Goal: Information Seeking & Learning: Learn about a topic

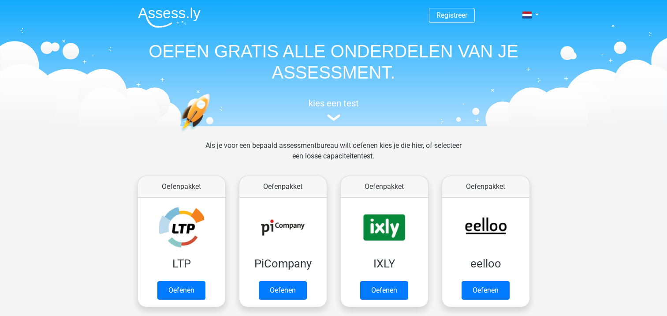
scroll to position [342, 0]
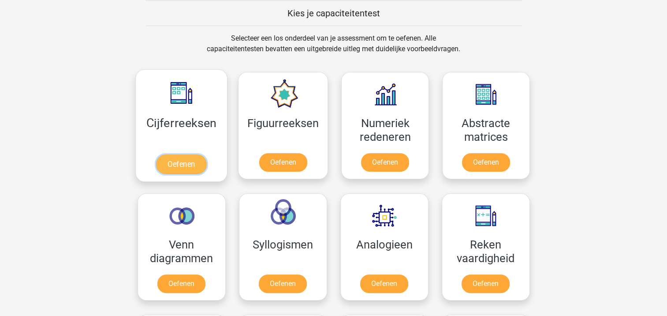
click at [190, 158] on link "Oefenen" at bounding box center [181, 163] width 50 height 19
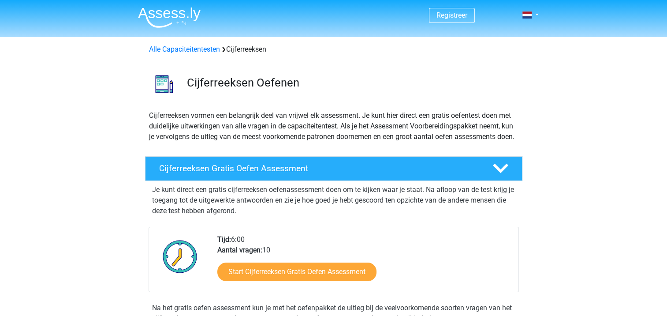
click at [227, 173] on h4 "Cijferreeksen Gratis Oefen Assessment" at bounding box center [318, 168] width 319 height 10
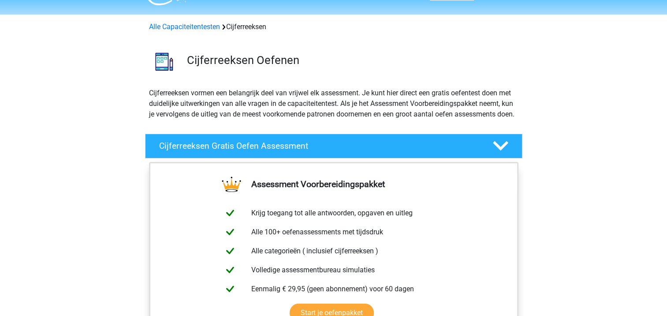
scroll to position [20, 0]
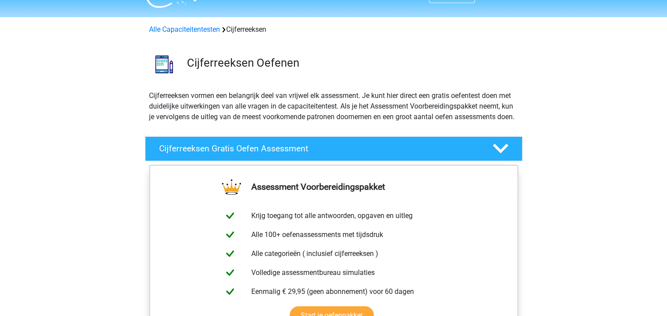
click at [478, 129] on div "Cijferreeksen vormen een belangrijk deel van vrijwel elk assessment. Je kunt hi…" at bounding box center [333, 109] width 376 height 39
click at [493, 145] on div "Cijferreeksen Gratis Oefen Assessment Je kunt direct een gratis cijferreeksen o…" at bounding box center [334, 149] width 412 height 32
click at [498, 153] on polygon at bounding box center [500, 149] width 15 height 10
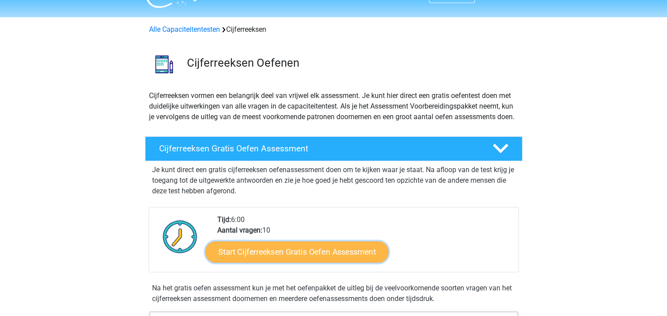
click at [326, 262] on link "Start Cijferreeksen Gratis Oefen Assessment" at bounding box center [296, 251] width 183 height 21
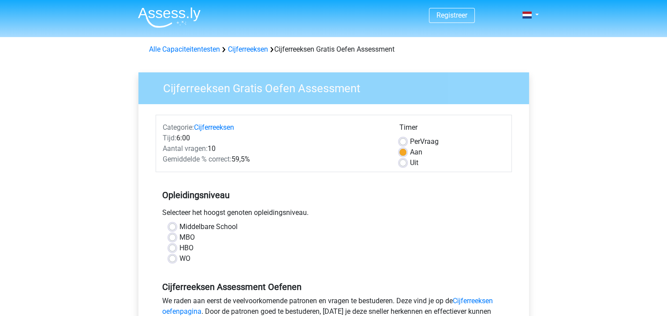
click at [177, 235] on div "MBO" at bounding box center [334, 237] width 330 height 11
click at [179, 238] on label "MBO" at bounding box center [186, 237] width 15 height 11
click at [171, 238] on input "MBO" at bounding box center [172, 236] width 7 height 9
radio input "true"
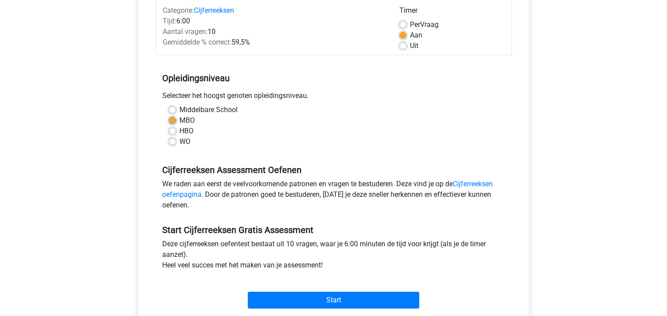
scroll to position [116, 0]
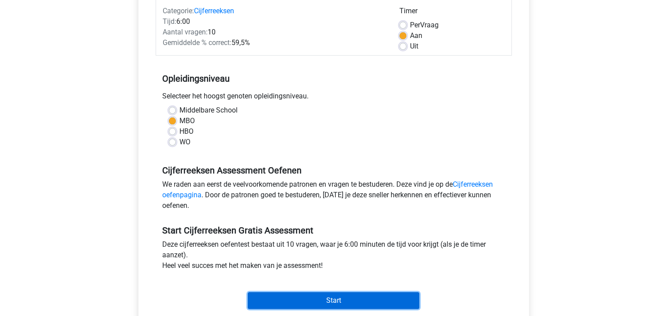
drag, startPoint x: 371, startPoint y: 298, endPoint x: 438, endPoint y: 94, distance: 214.3
click at [438, 94] on form "Categorie: Cijferreeksen Tijd: 6:00 Aantal vragen: 10 Gemiddelde % correct: 59,…" at bounding box center [334, 155] width 356 height 314
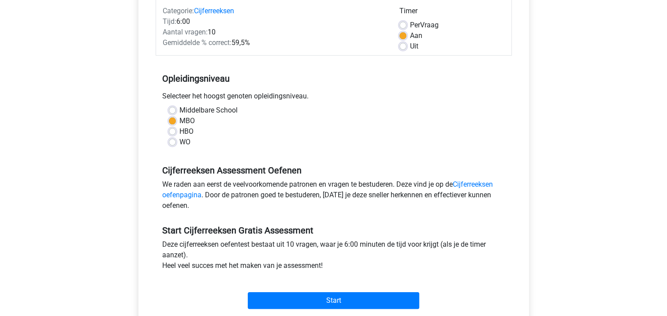
click at [410, 48] on label "Uit" at bounding box center [414, 46] width 8 height 11
click at [402, 48] on input "Uit" at bounding box center [402, 45] width 7 height 9
radio input "true"
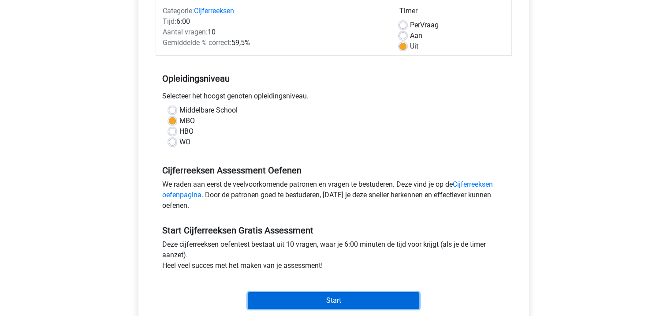
click at [341, 298] on input "Start" at bounding box center [333, 300] width 171 height 17
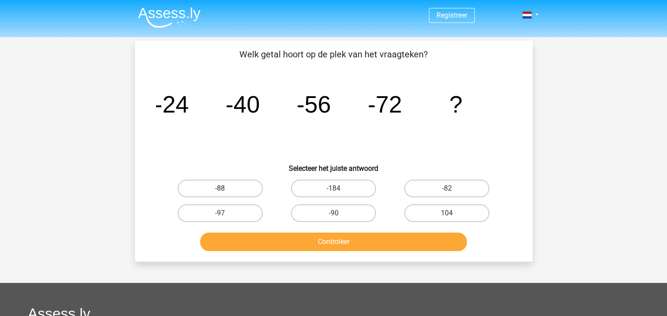
click at [223, 187] on label "-88" at bounding box center [220, 188] width 85 height 18
click at [223, 188] on input "-88" at bounding box center [223, 191] width 6 height 6
radio input "true"
click at [307, 242] on button "Controleer" at bounding box center [333, 241] width 267 height 19
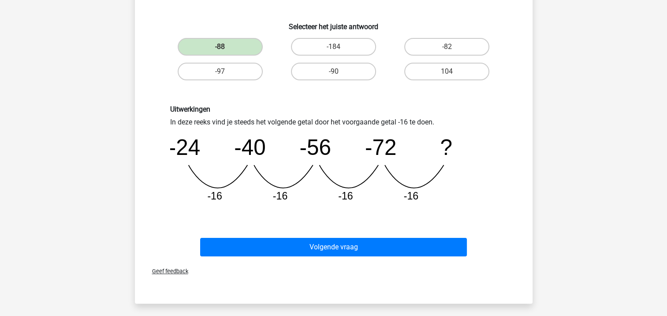
scroll to position [150, 0]
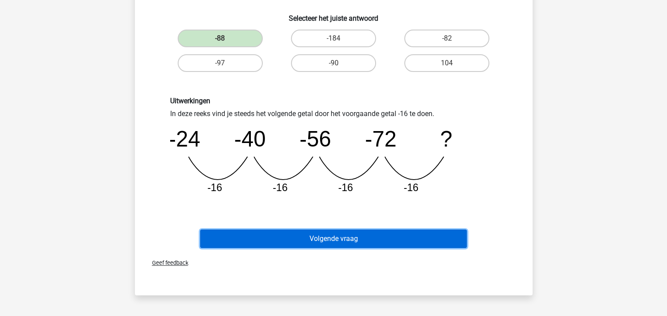
click at [419, 238] on button "Volgende vraag" at bounding box center [333, 238] width 267 height 19
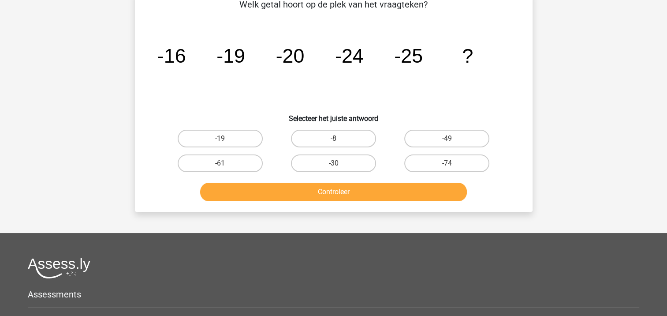
scroll to position [41, 0]
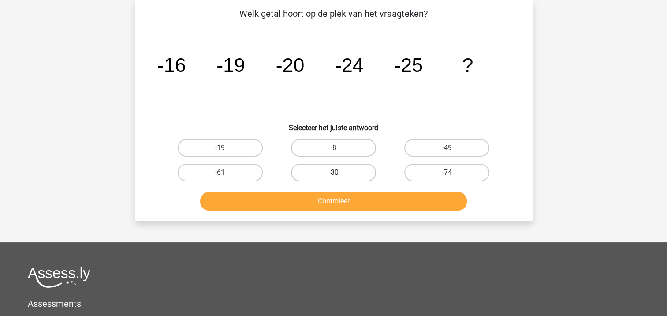
click at [335, 170] on label "-30" at bounding box center [333, 173] width 85 height 18
click at [335, 172] on input "-30" at bounding box center [336, 175] width 6 height 6
radio input "true"
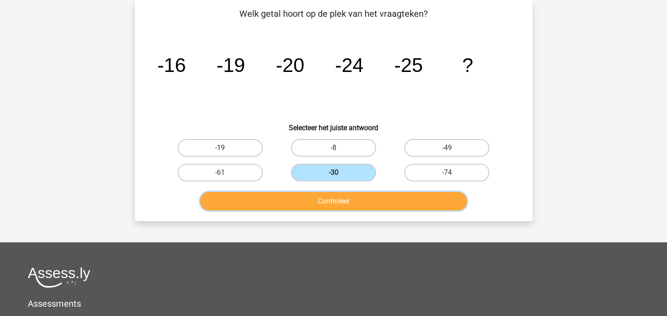
click at [347, 197] on button "Controleer" at bounding box center [333, 201] width 267 height 19
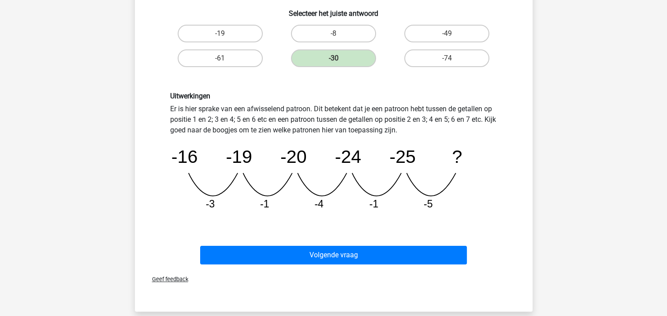
scroll to position [155, 0]
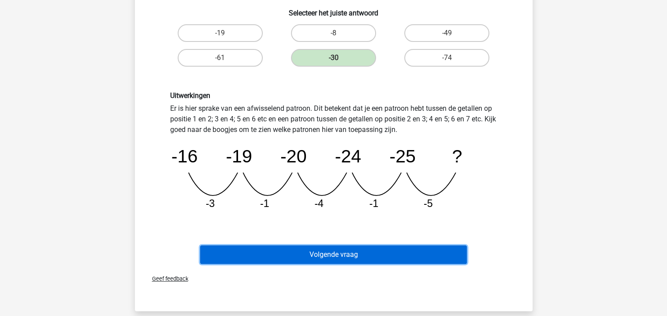
click at [421, 254] on button "Volgende vraag" at bounding box center [333, 254] width 267 height 19
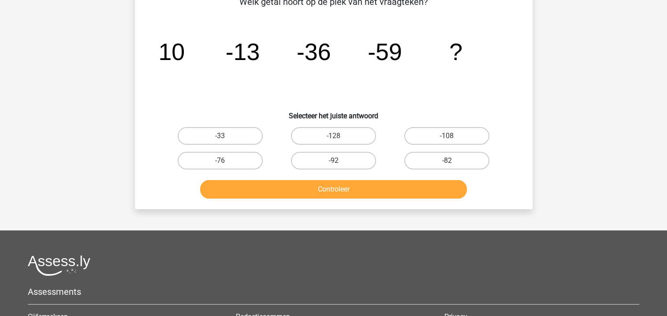
scroll to position [41, 0]
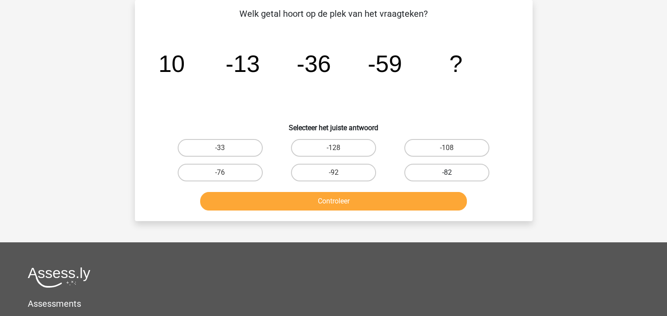
click at [443, 171] on label "-82" at bounding box center [446, 173] width 85 height 18
click at [447, 172] on input "-82" at bounding box center [450, 175] width 6 height 6
radio input "true"
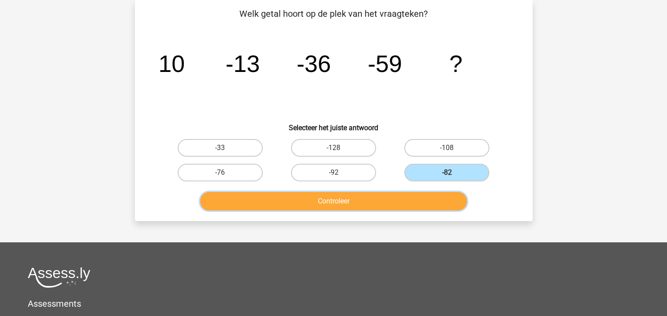
click at [416, 197] on button "Controleer" at bounding box center [333, 201] width 267 height 19
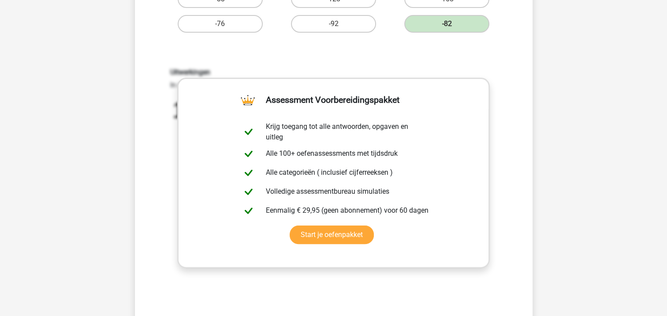
scroll to position [191, 0]
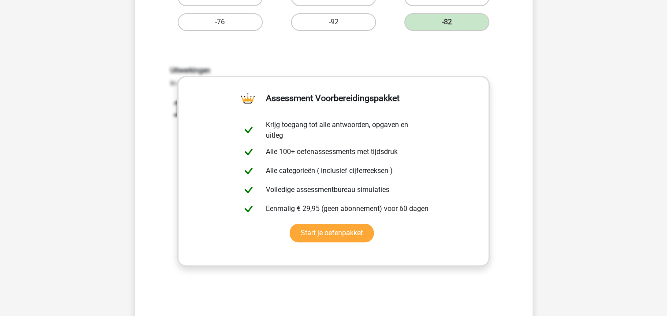
click at [501, 56] on div "Uitwerkingen In deze reeks vind je steeds het volgende getal door het voorgaand…" at bounding box center [333, 181] width 369 height 273
click at [331, 236] on link "Start je oefenpakket" at bounding box center [332, 233] width 84 height 19
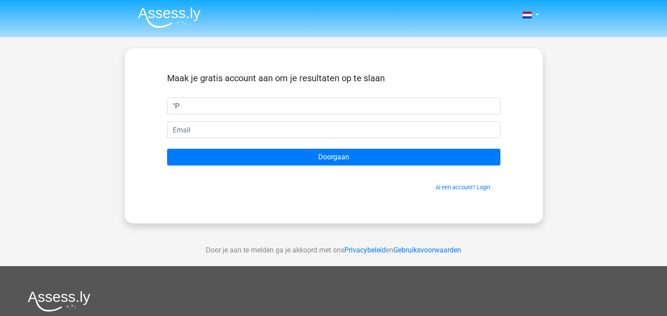
type input """
type input "ö"
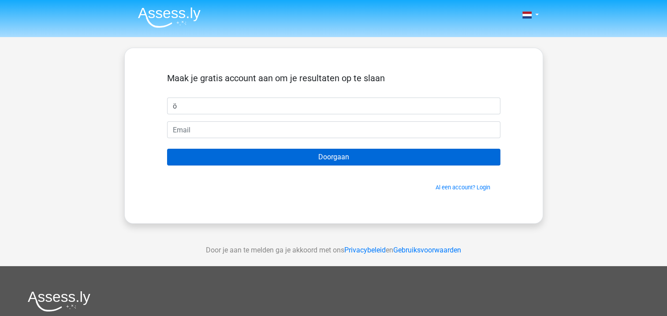
type input "Ömer"
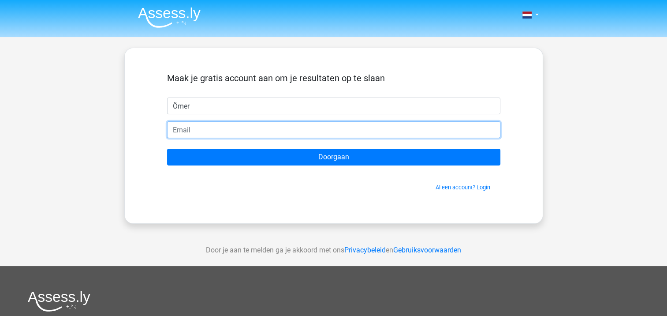
click at [229, 122] on input "email" at bounding box center [333, 129] width 333 height 17
type input "E"
type input "[EMAIL_ADDRESS][DOMAIN_NAME]"
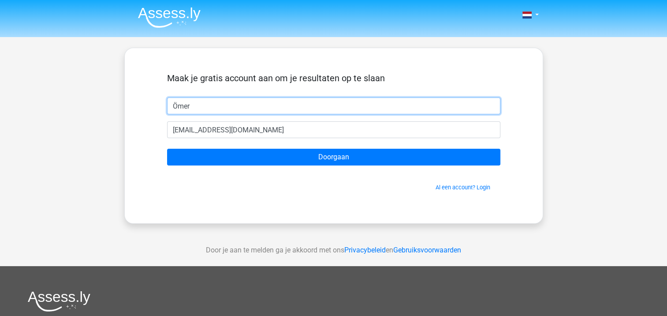
click at [278, 113] on input "Ömer" at bounding box center [333, 105] width 333 height 17
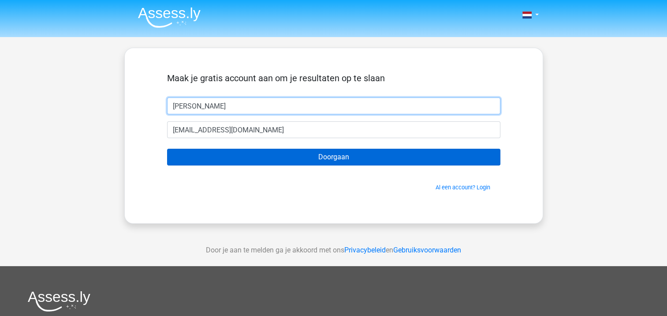
type input "[PERSON_NAME]"
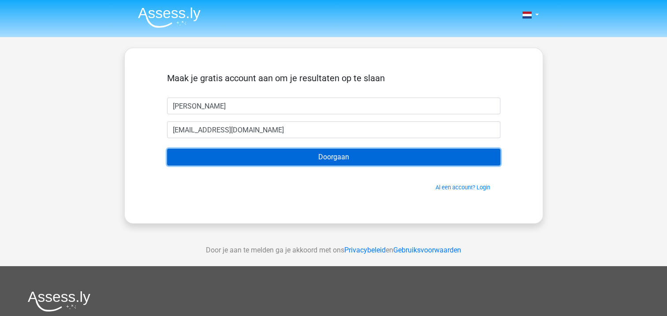
click at [324, 156] on input "Doorgaan" at bounding box center [333, 157] width 333 height 17
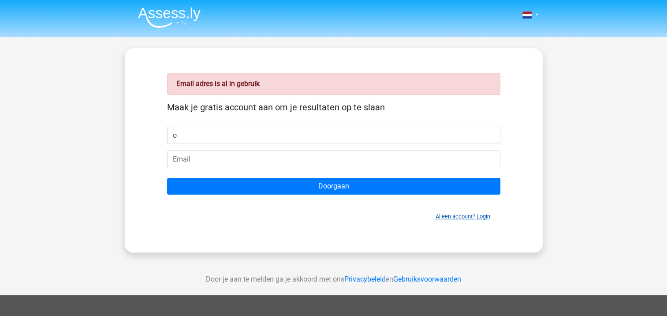
type input "o"
click at [441, 216] on link "Al een account? Login" at bounding box center [463, 216] width 55 height 7
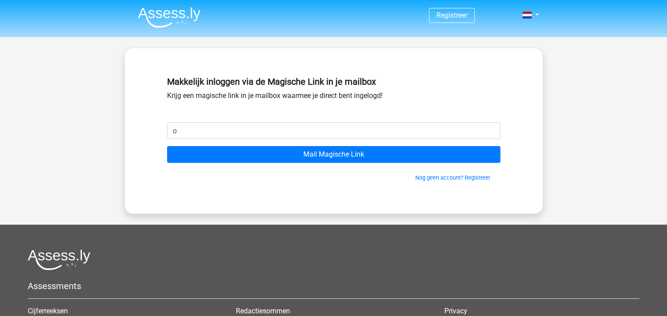
type input "[EMAIL_ADDRESS][DOMAIN_NAME]"
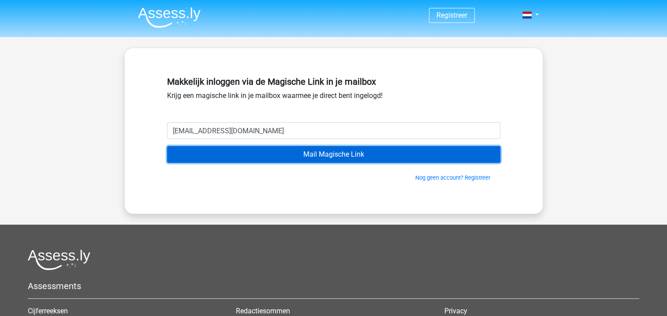
click at [311, 159] on input "Mail Magische Link" at bounding box center [333, 154] width 333 height 17
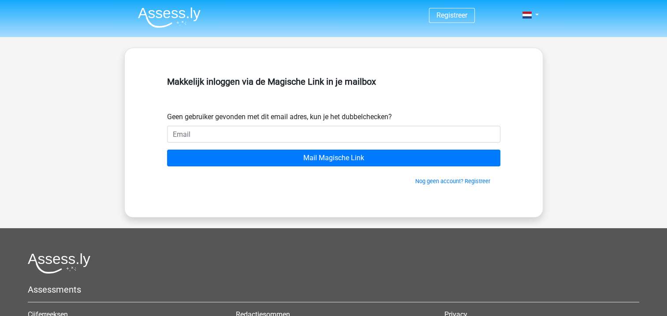
click at [322, 139] on input "email" at bounding box center [333, 134] width 333 height 17
type input "omer4082@gmail.com"
drag, startPoint x: 273, startPoint y: 136, endPoint x: 160, endPoint y: 134, distance: 113.7
click at [160, 134] on div "Makkelijk inloggen via de Magische Link in je mailbox Geen gebruiker gevonden m…" at bounding box center [334, 132] width 376 height 127
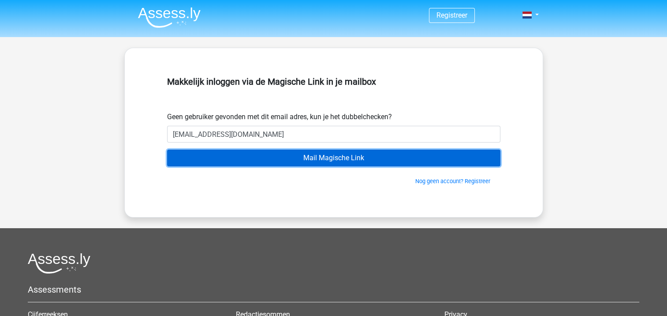
click at [349, 155] on input "Mail Magische Link" at bounding box center [333, 157] width 333 height 17
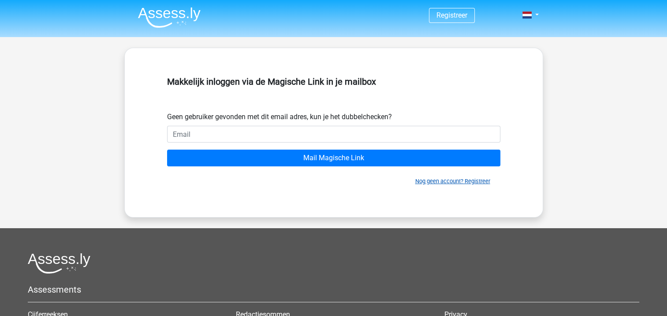
click at [430, 183] on link "Nog geen account? Registreer" at bounding box center [452, 181] width 75 height 7
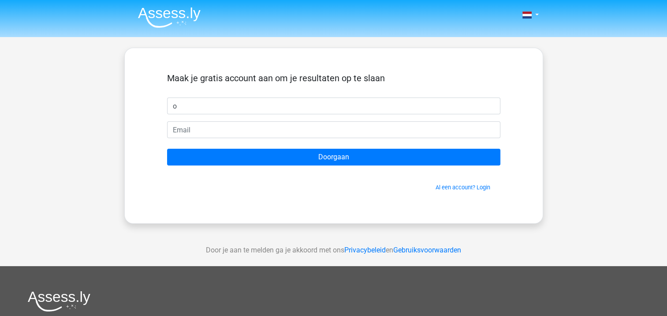
type input "[PERSON_NAME]"
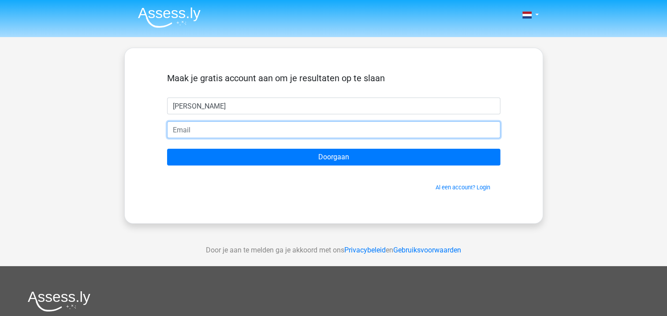
click at [277, 128] on input "email" at bounding box center [333, 129] width 333 height 17
paste input "omer4082@gmail.com"
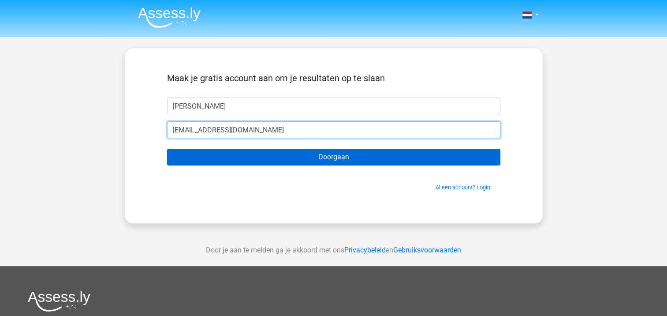
type input "omer4082@gmail.com"
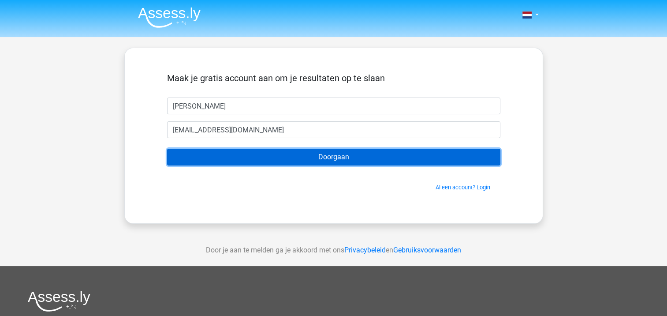
click at [371, 156] on input "Doorgaan" at bounding box center [333, 157] width 333 height 17
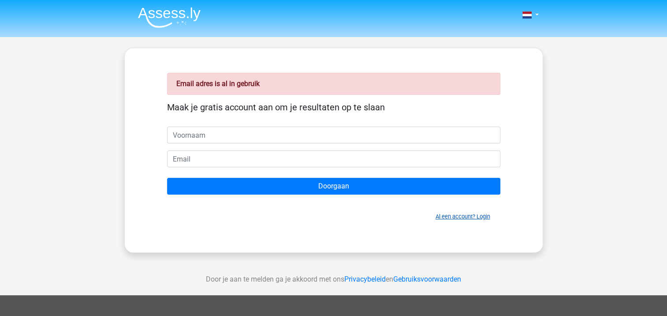
click at [453, 215] on link "Al een account? Login" at bounding box center [463, 216] width 55 height 7
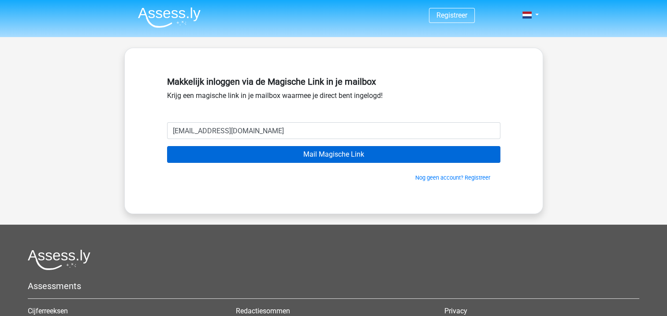
type input "[EMAIL_ADDRESS][DOMAIN_NAME]"
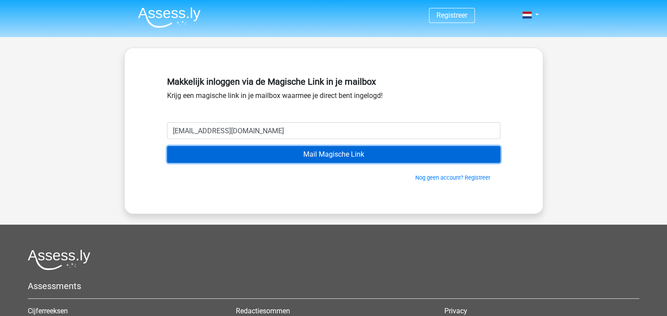
click at [451, 154] on input "Mail Magische Link" at bounding box center [333, 154] width 333 height 17
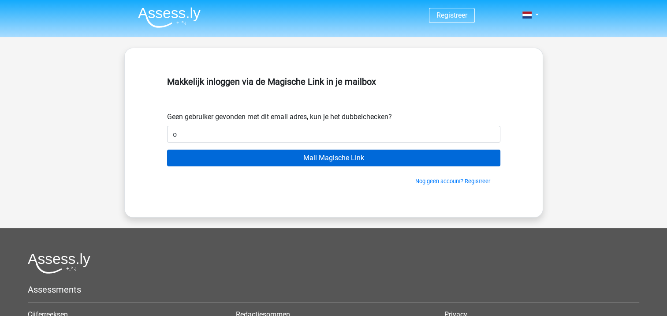
type input "[EMAIL_ADDRESS][DOMAIN_NAME]"
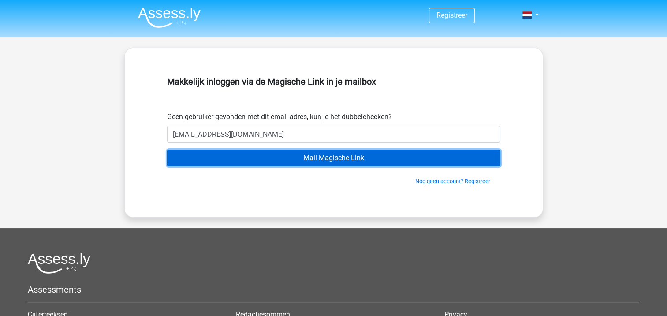
click at [321, 162] on input "Mail Magische Link" at bounding box center [333, 157] width 333 height 17
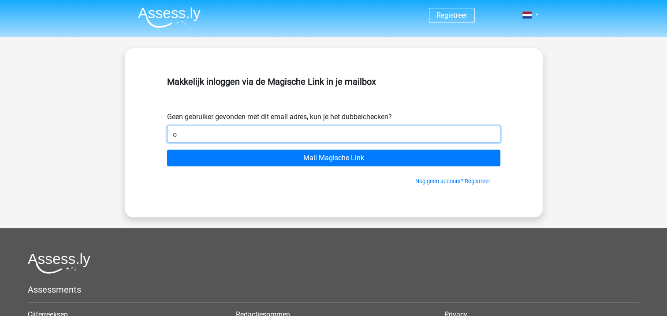
type input "[EMAIL_ADDRESS][DOMAIN_NAME]"
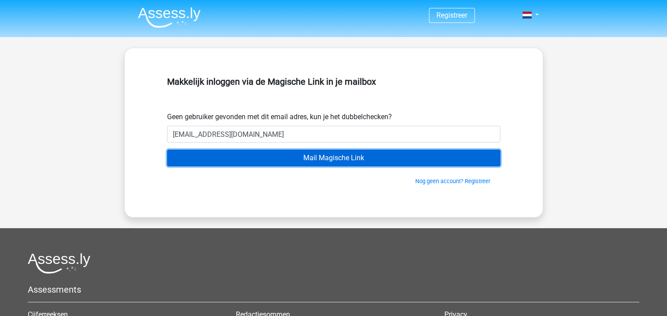
click at [280, 157] on input "Mail Magische Link" at bounding box center [333, 157] width 333 height 17
